Goal: Complete application form

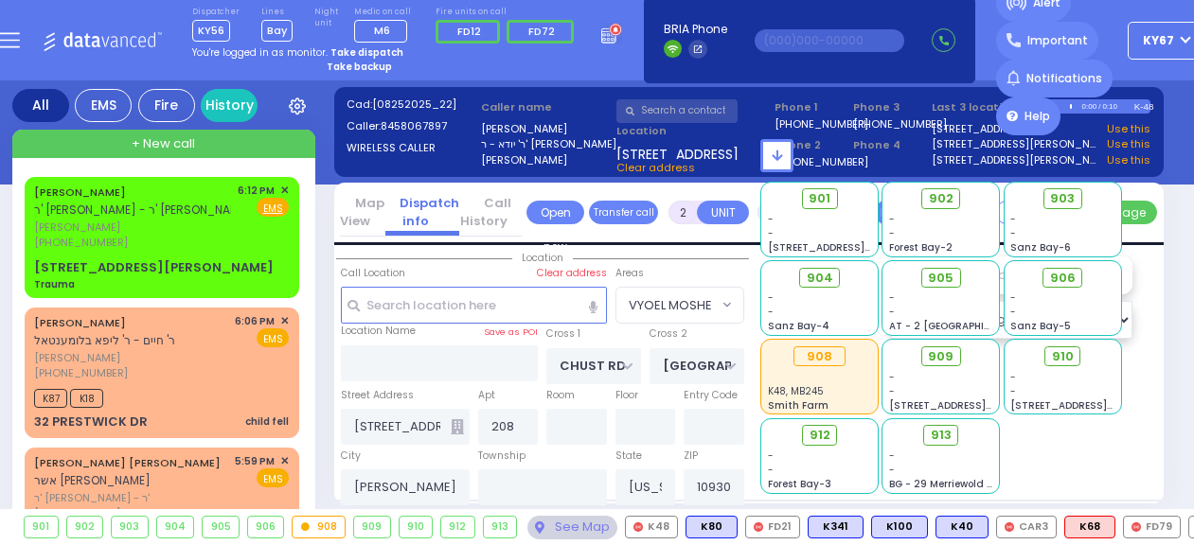
select select "VYOEL MOSHE"
select select
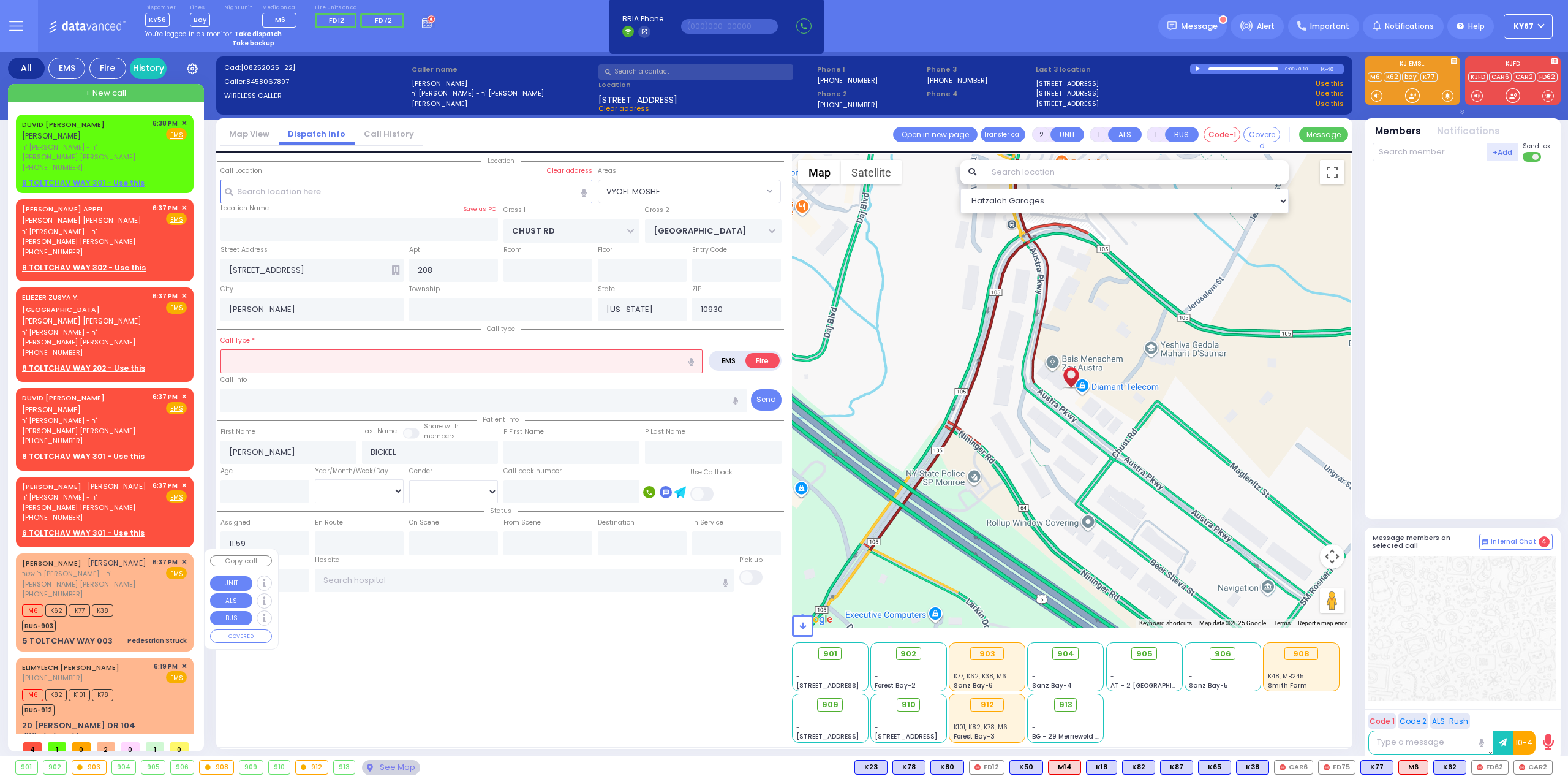
select select "VYOEL MOSHE"
select select
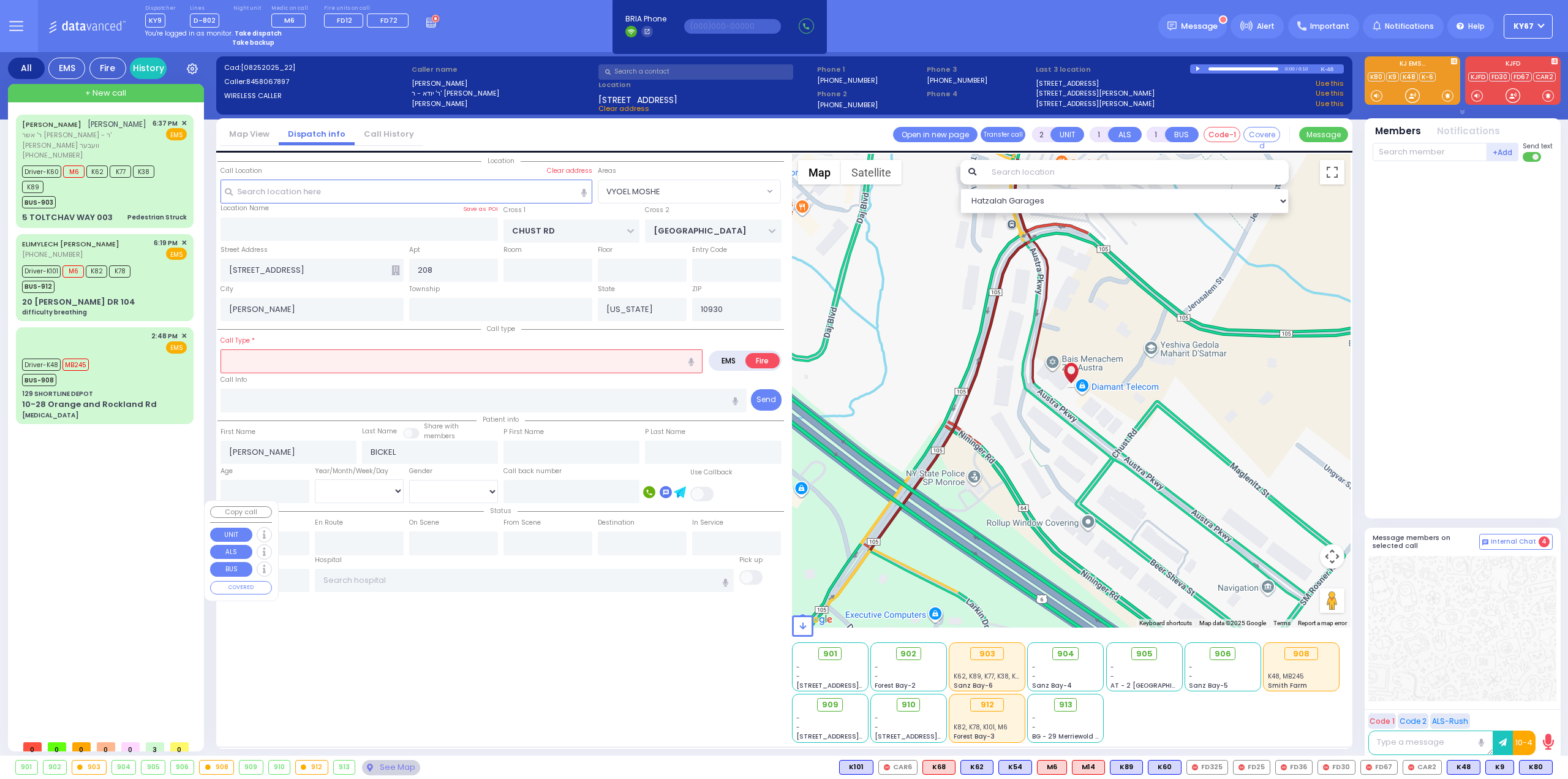
select select "VYOEL MOSHE"
select select
